Goal: Task Accomplishment & Management: Complete application form

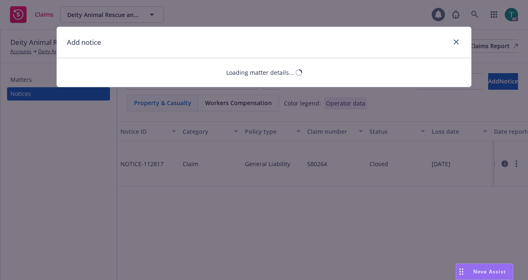
select select "GENERAL_LIABILITY"
select select "open"
select select "CLAIM"
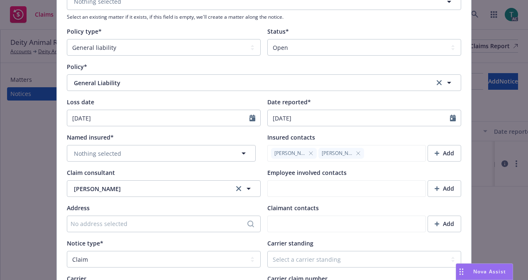
scroll to position [119, 0]
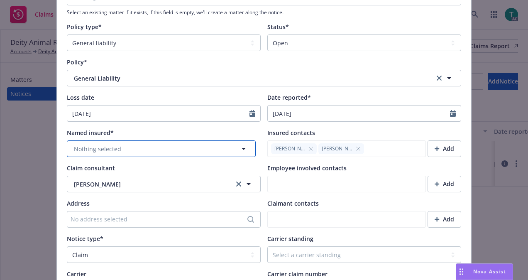
click at [153, 151] on button "Nothing selected" at bounding box center [161, 148] width 189 height 17
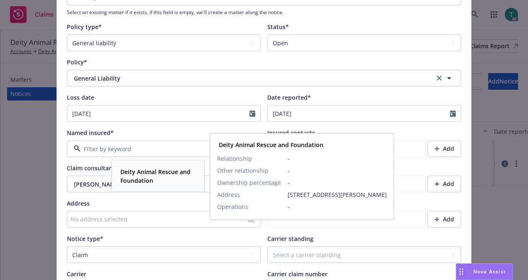
click at [149, 173] on strong "Deity Animal Rescue and Foundation" at bounding box center [155, 176] width 70 height 17
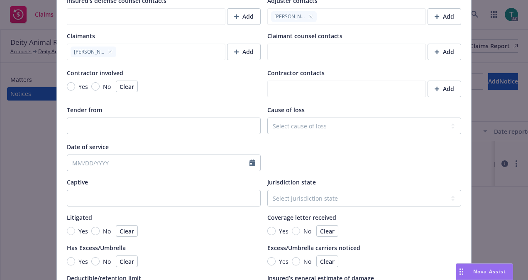
scroll to position [790, 0]
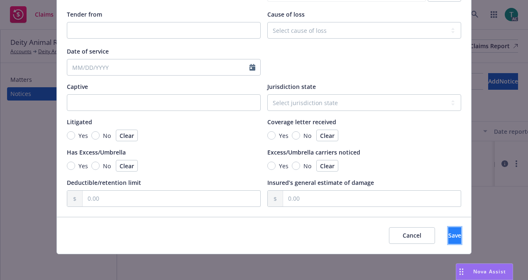
click at [449, 229] on button "Save" at bounding box center [455, 235] width 13 height 17
type textarea "x"
